Goal: Obtain resource: Download file/media

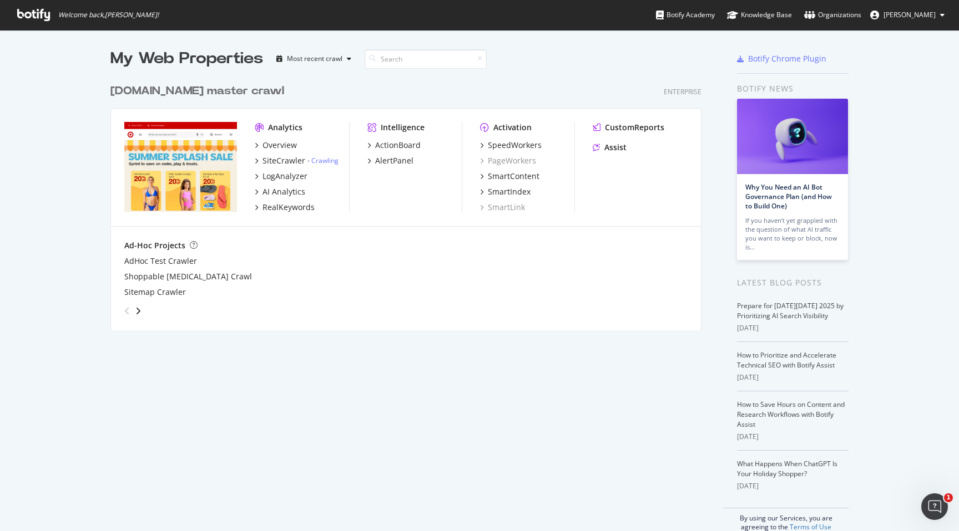
click at [255, 151] on div "Overview SiteCrawler - Crawling LogAnalyzer AI Analytics RealKeywords" at bounding box center [302, 176] width 94 height 73
click at [255, 154] on div "Overview SiteCrawler - Crawling LogAnalyzer AI Analytics RealKeywords" at bounding box center [302, 176] width 94 height 73
click at [256, 159] on icon "grid" at bounding box center [256, 161] width 3 height 6
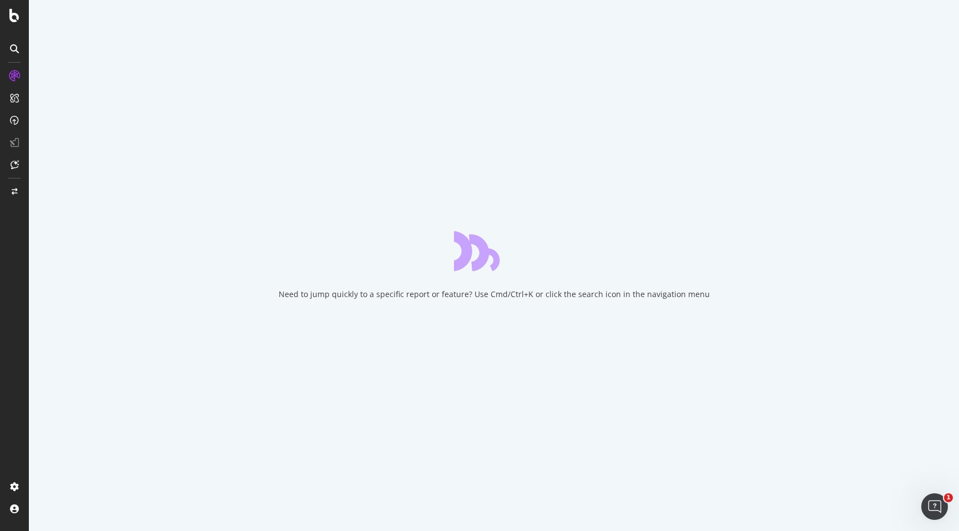
click at [404, 111] on div "Need to jump quickly to a specific report or feature? Use Cmd/Ctrl+K or click t…" at bounding box center [494, 265] width 930 height 531
click at [517, 57] on div "Need to jump quickly to a specific report or feature? Use Cmd/Ctrl+K or click t…" at bounding box center [494, 265] width 930 height 531
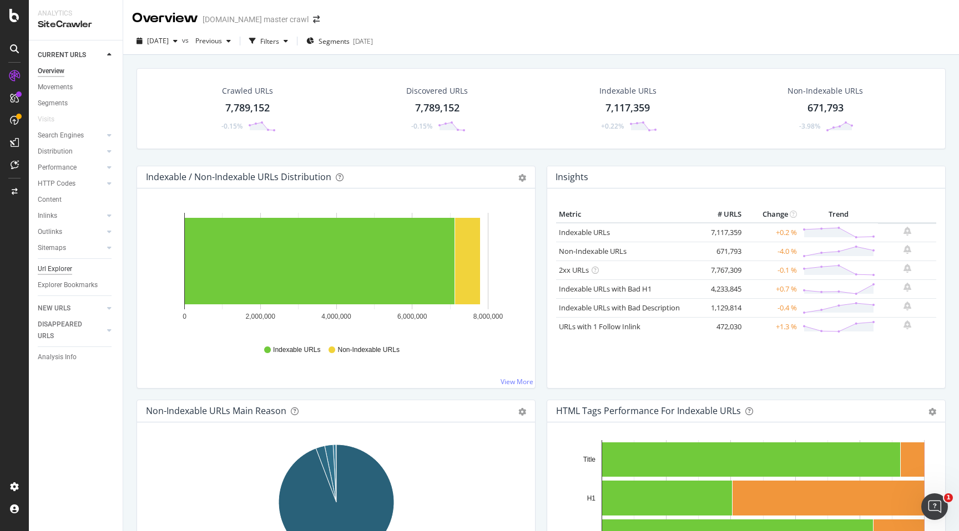
click at [67, 268] on div "Url Explorer" at bounding box center [55, 269] width 34 height 12
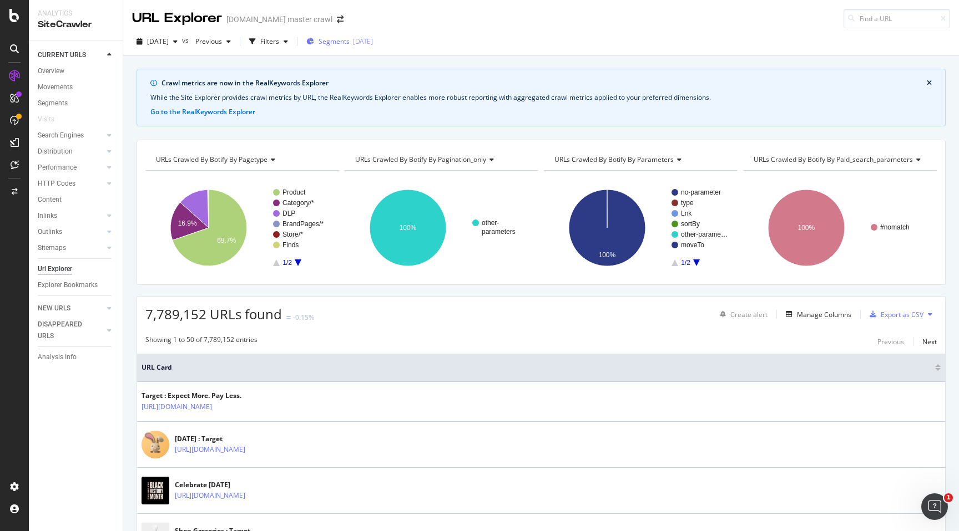
click at [373, 44] on div "[DATE]" at bounding box center [363, 41] width 20 height 9
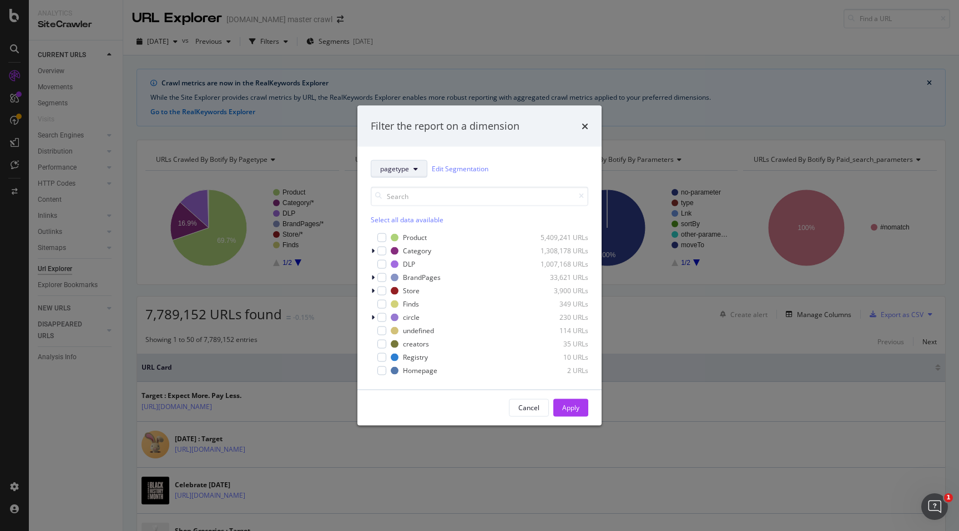
click at [407, 173] on span "pagetype" at bounding box center [394, 168] width 29 height 9
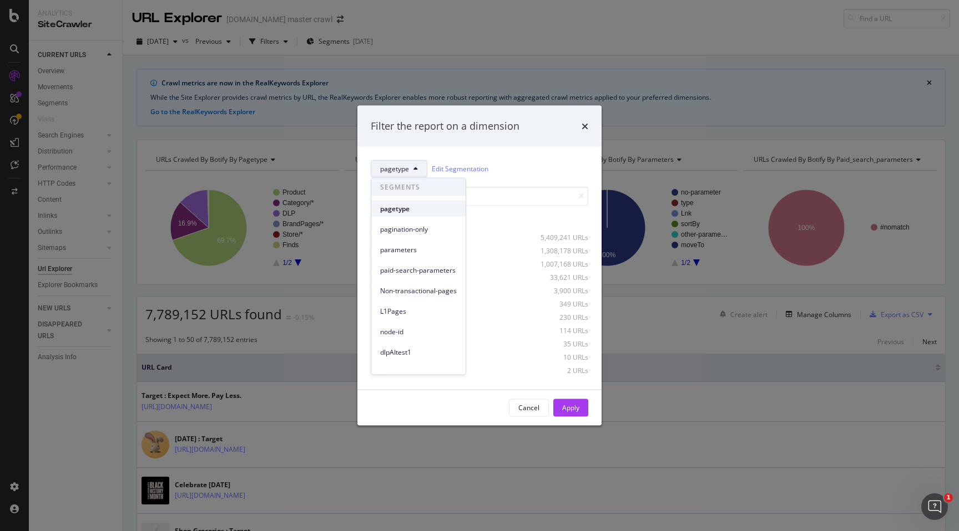
click at [406, 211] on span "pagetype" at bounding box center [418, 209] width 77 height 10
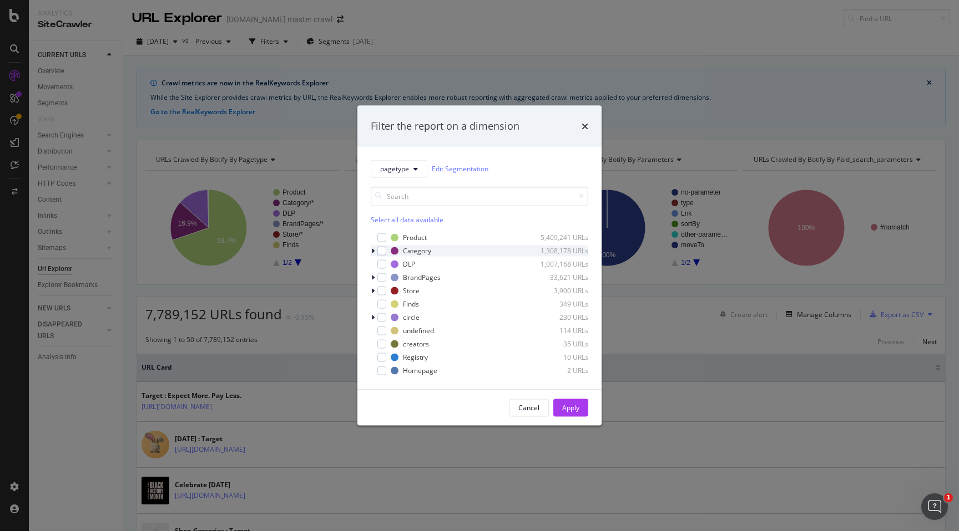
click at [373, 248] on icon "modal" at bounding box center [372, 250] width 3 height 7
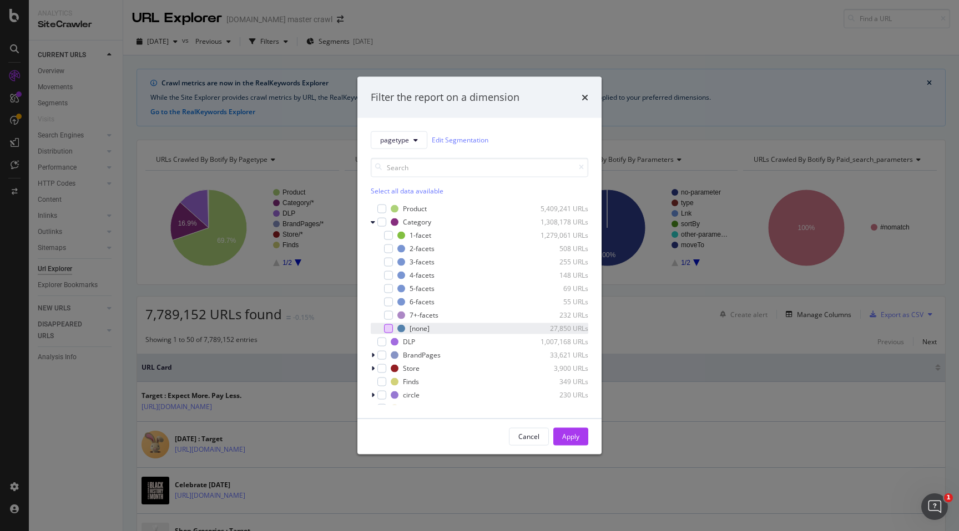
click at [387, 330] on div "modal" at bounding box center [388, 328] width 9 height 9
click at [568, 439] on div "Apply" at bounding box center [570, 436] width 17 height 9
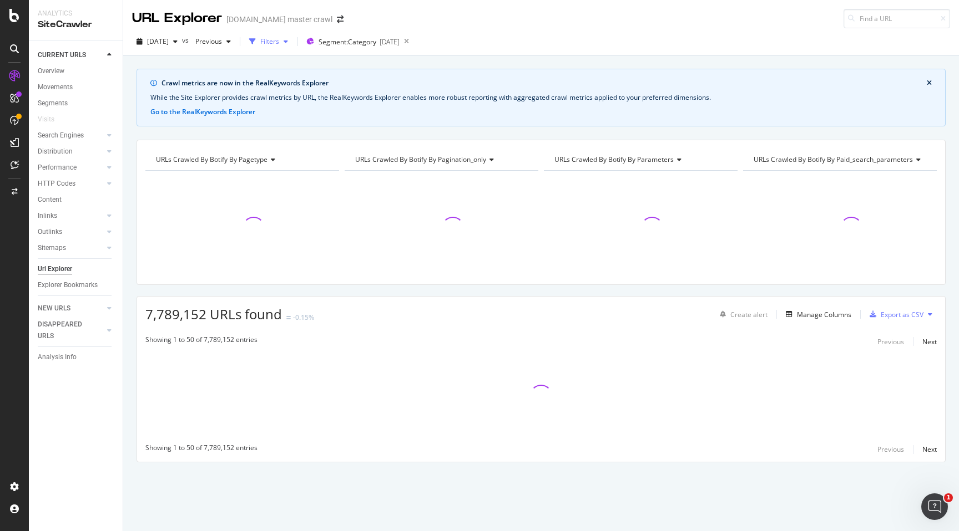
click at [288, 42] on icon "button" at bounding box center [285, 41] width 4 height 7
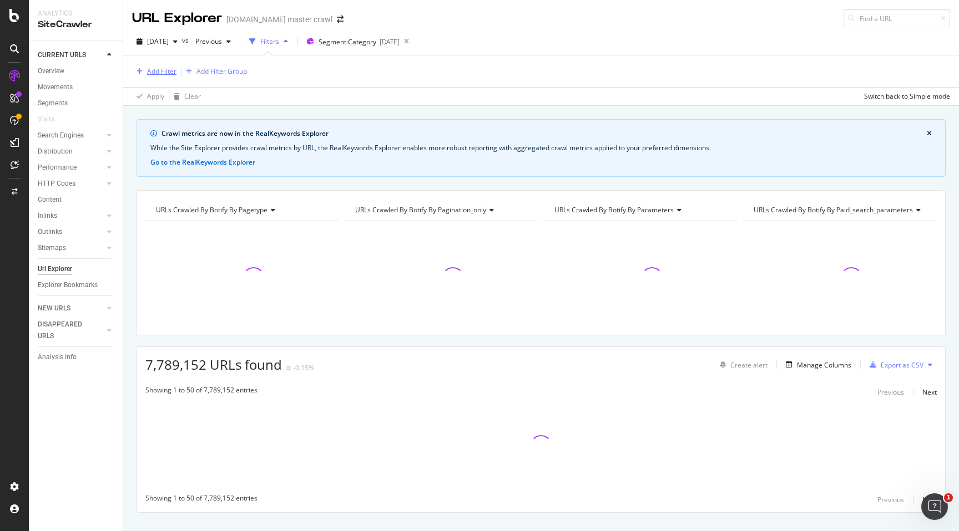
click at [158, 73] on div "Add Filter" at bounding box center [161, 71] width 29 height 9
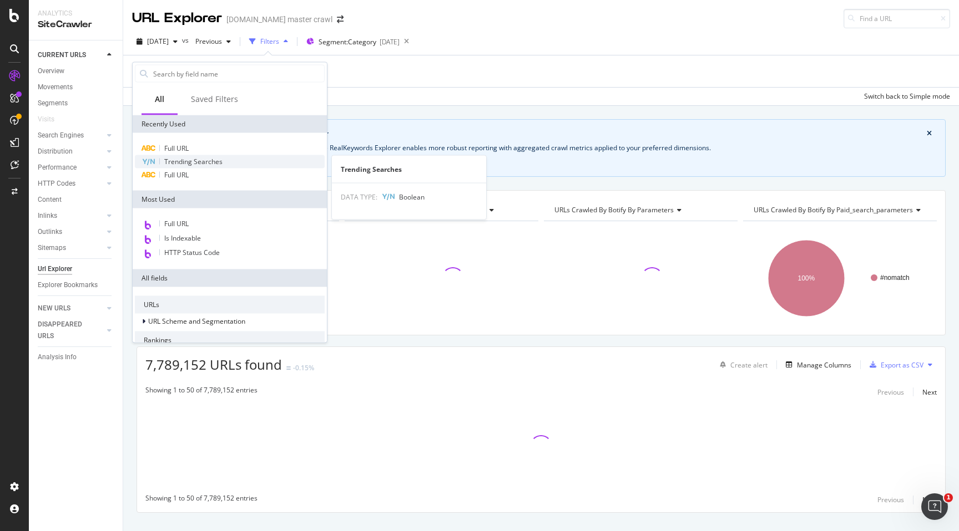
click at [199, 166] on div "Trending Searches" at bounding box center [230, 161] width 190 height 13
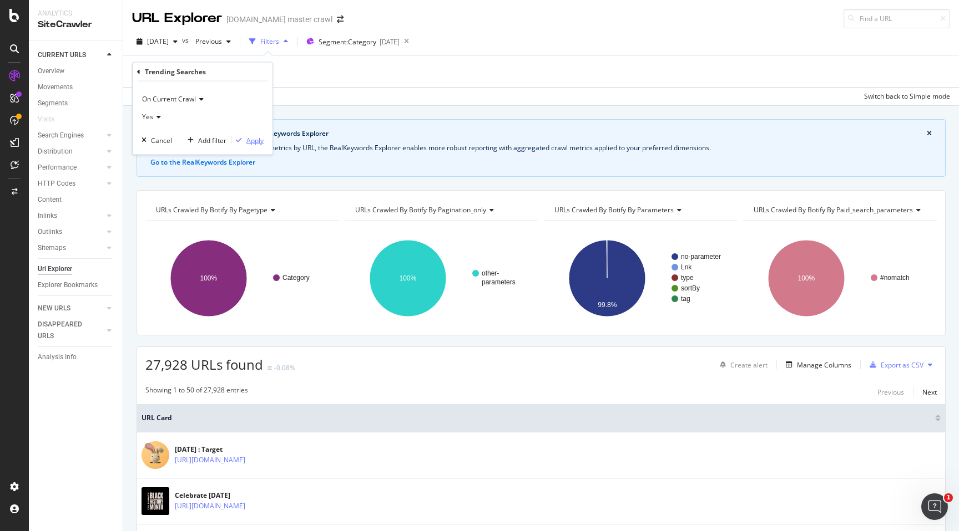
click at [250, 140] on div "Apply" at bounding box center [254, 139] width 17 height 9
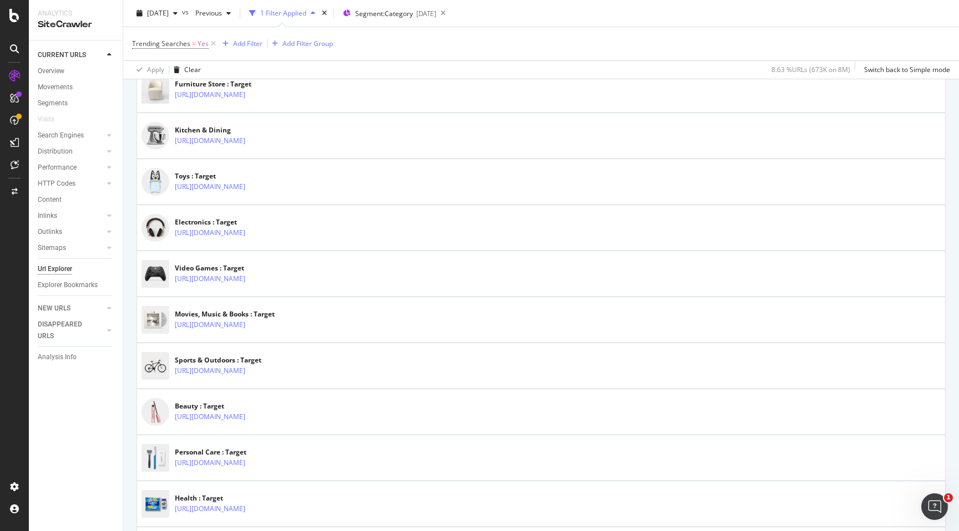
scroll to position [556, 0]
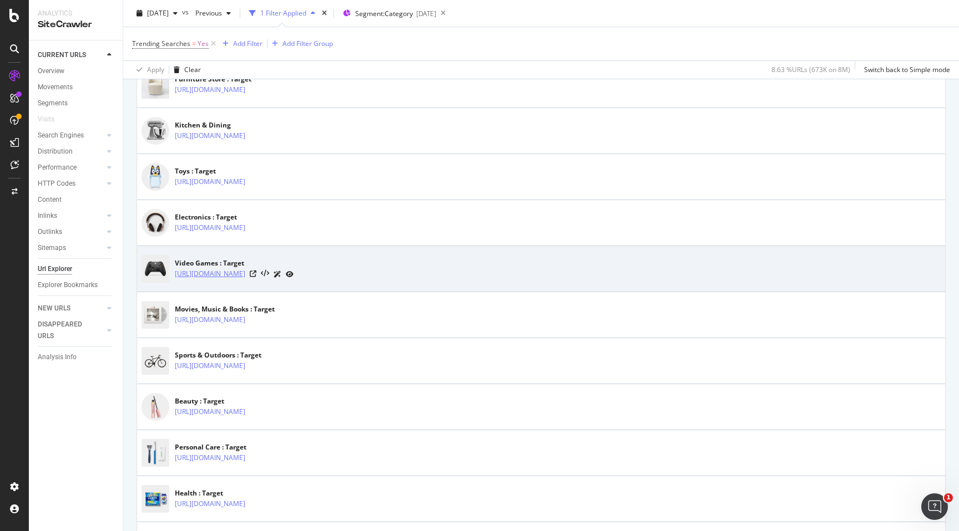
click at [245, 275] on link "[URL][DOMAIN_NAME]" at bounding box center [210, 273] width 70 height 11
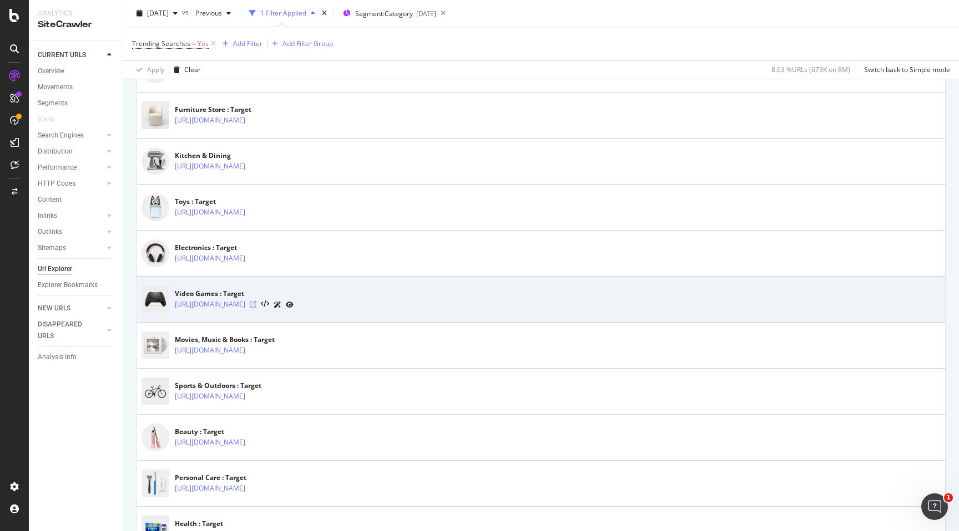
click at [256, 305] on icon at bounding box center [253, 304] width 7 height 7
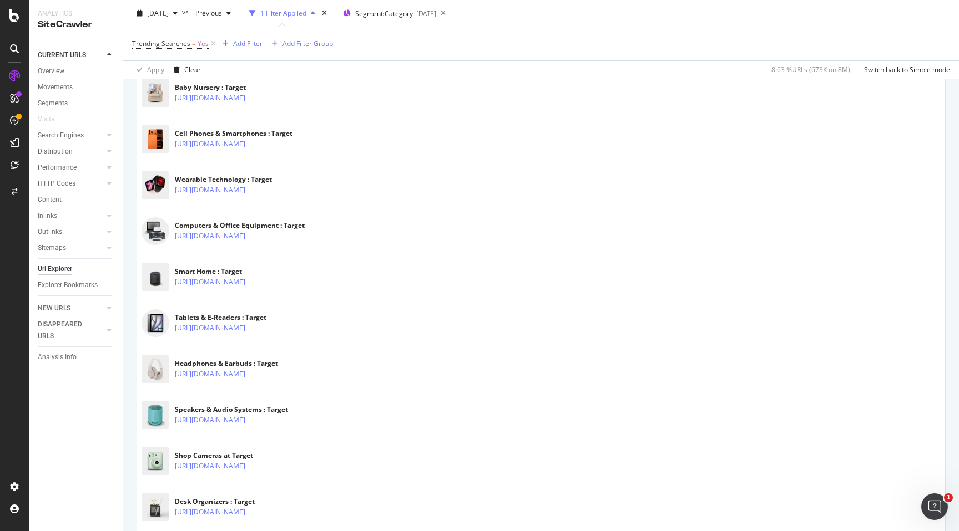
scroll to position [1953, 0]
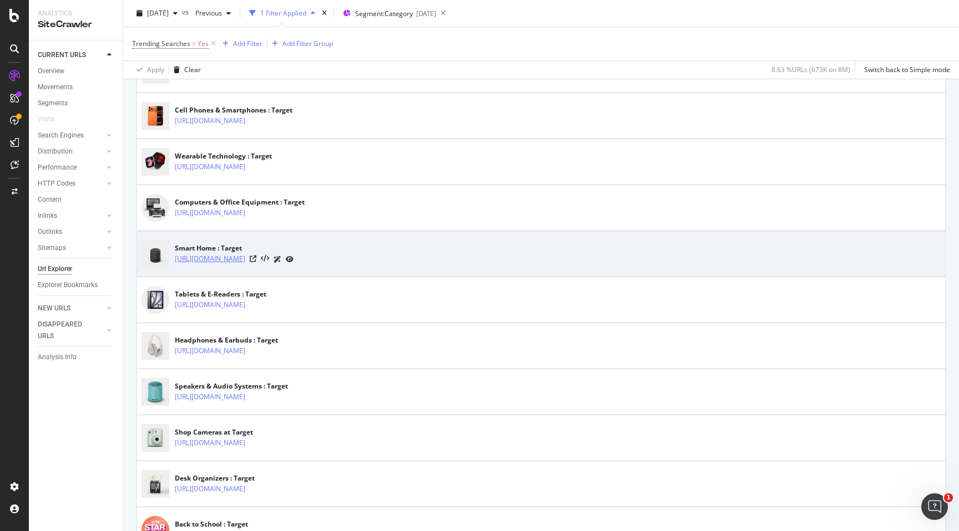
click at [245, 261] on link "[URL][DOMAIN_NAME]" at bounding box center [210, 259] width 70 height 11
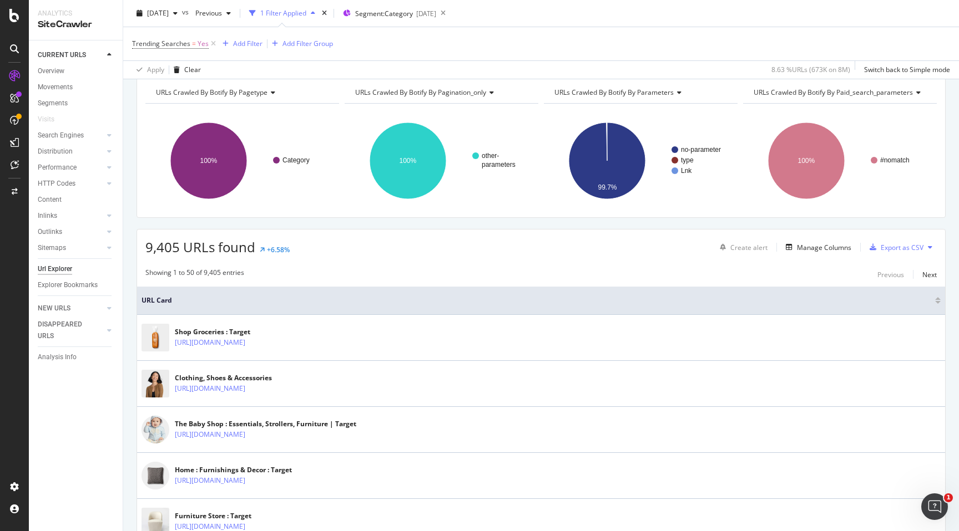
scroll to position [0, 0]
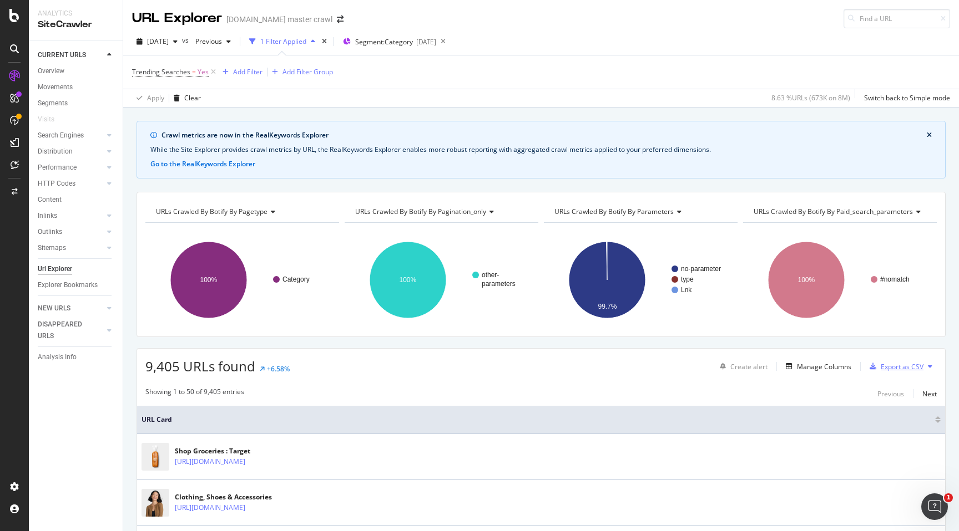
click at [911, 371] on div "Export as CSV" at bounding box center [901, 366] width 43 height 9
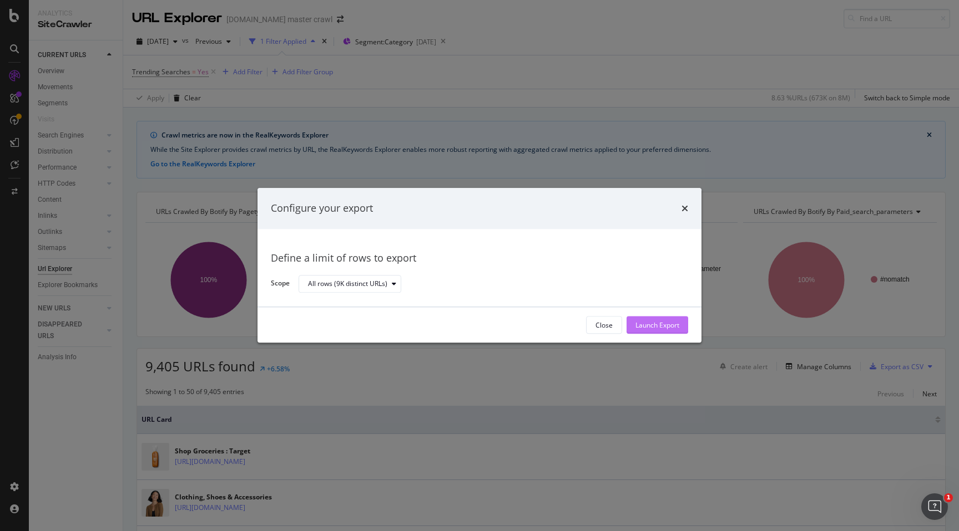
click at [648, 333] on div "Launch Export" at bounding box center [657, 325] width 44 height 17
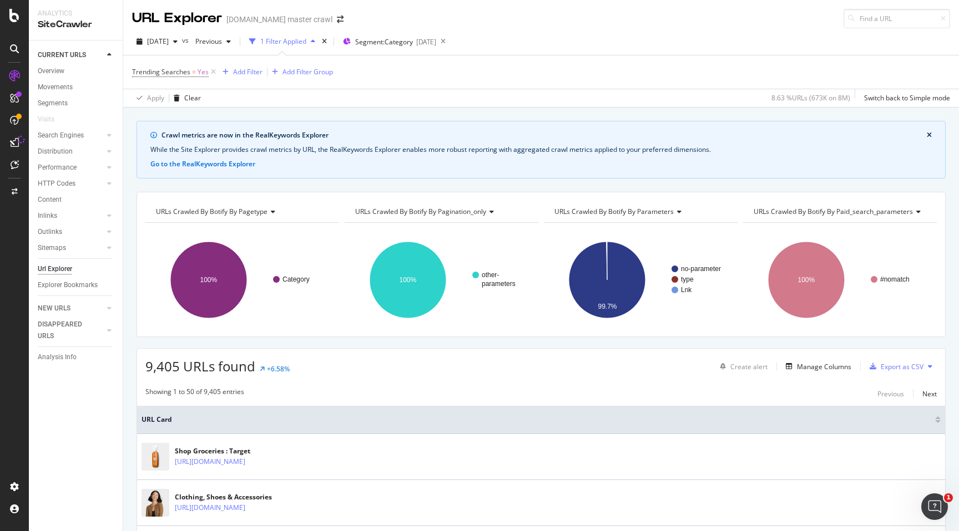
click at [627, 28] on div "[DATE] vs Previous 1 Filter Applied Segment: Category [DATE] Trending Searches …" at bounding box center [540, 67] width 835 height 79
click at [60, 190] on div "DataExports" at bounding box center [62, 189] width 43 height 11
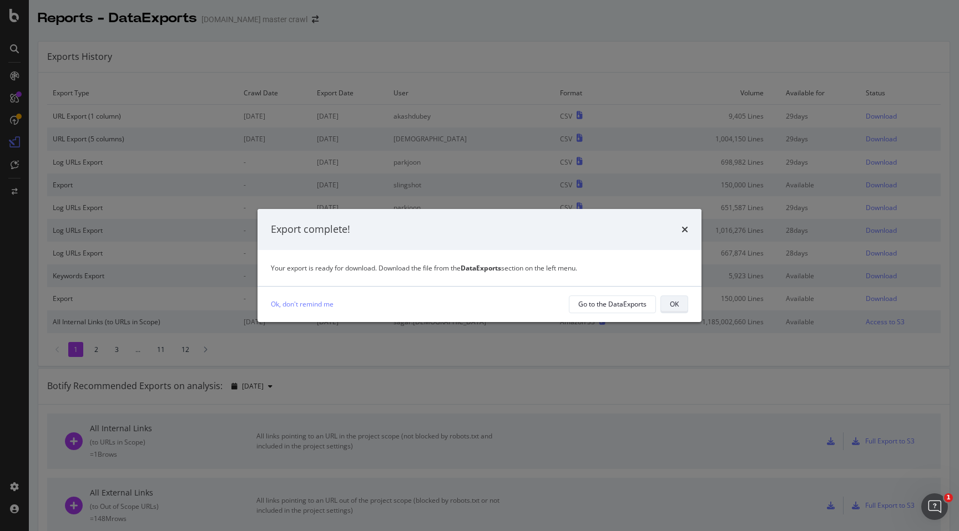
click at [686, 306] on button "OK" at bounding box center [674, 305] width 28 height 18
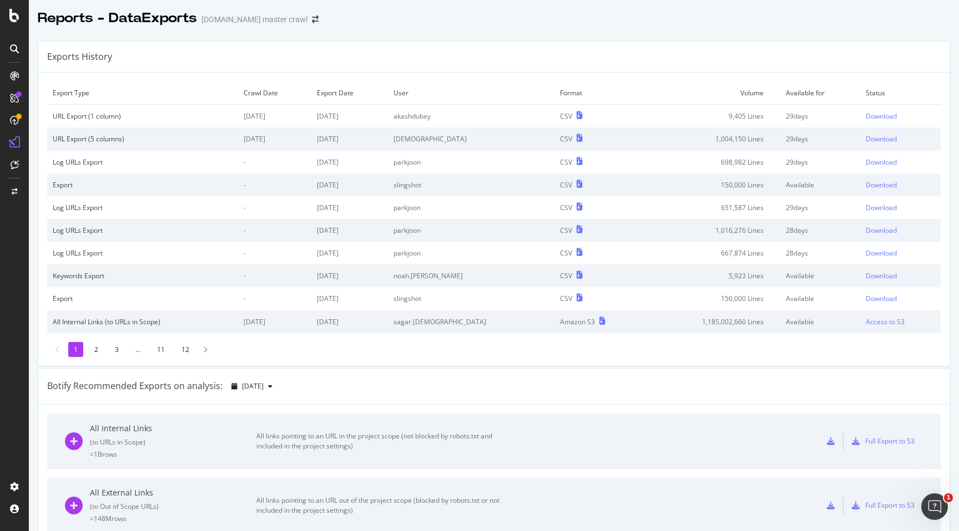
click at [660, 55] on div "Exports History" at bounding box center [493, 57] width 911 height 31
click at [883, 118] on div "Download" at bounding box center [880, 115] width 31 height 9
